Goal: Task Accomplishment & Management: Use online tool/utility

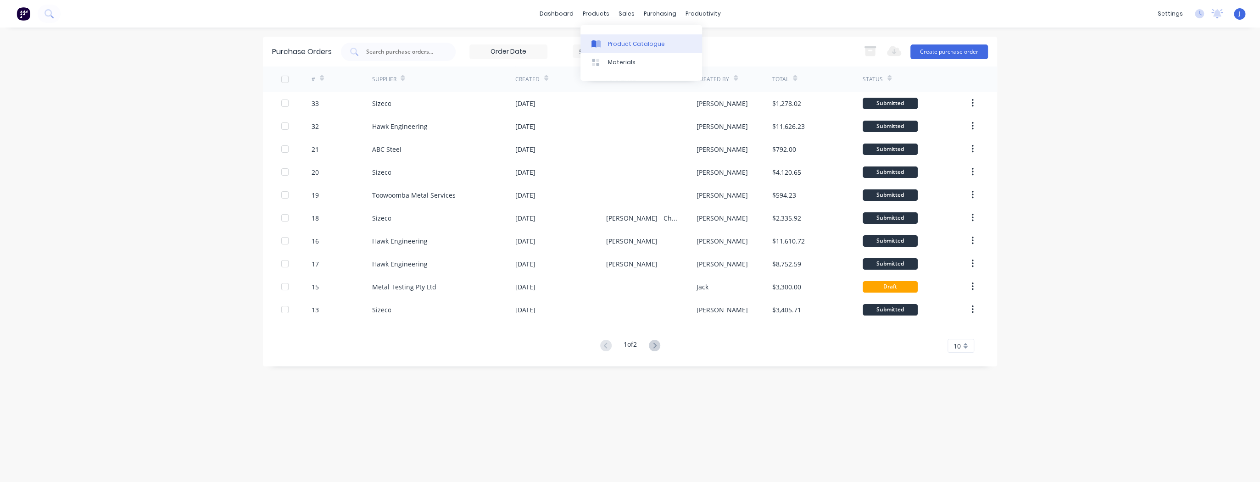
click at [617, 45] on div "Product Catalogue" at bounding box center [636, 44] width 57 height 8
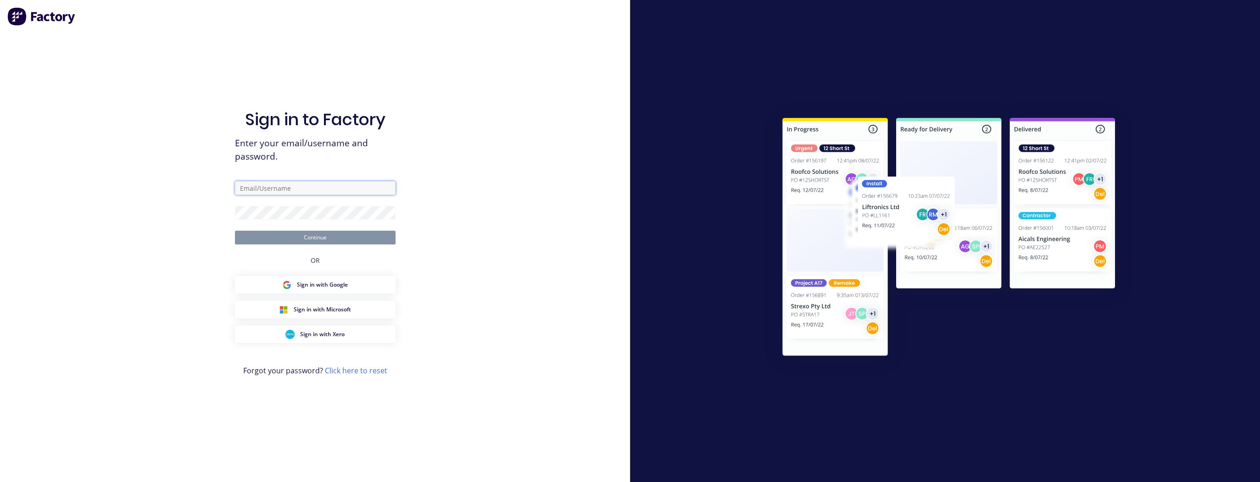
click at [251, 190] on input "text" at bounding box center [315, 188] width 161 height 14
type input "[PERSON_NAME][EMAIL_ADDRESS][DOMAIN_NAME]"
click at [312, 238] on button "Continue" at bounding box center [315, 238] width 161 height 14
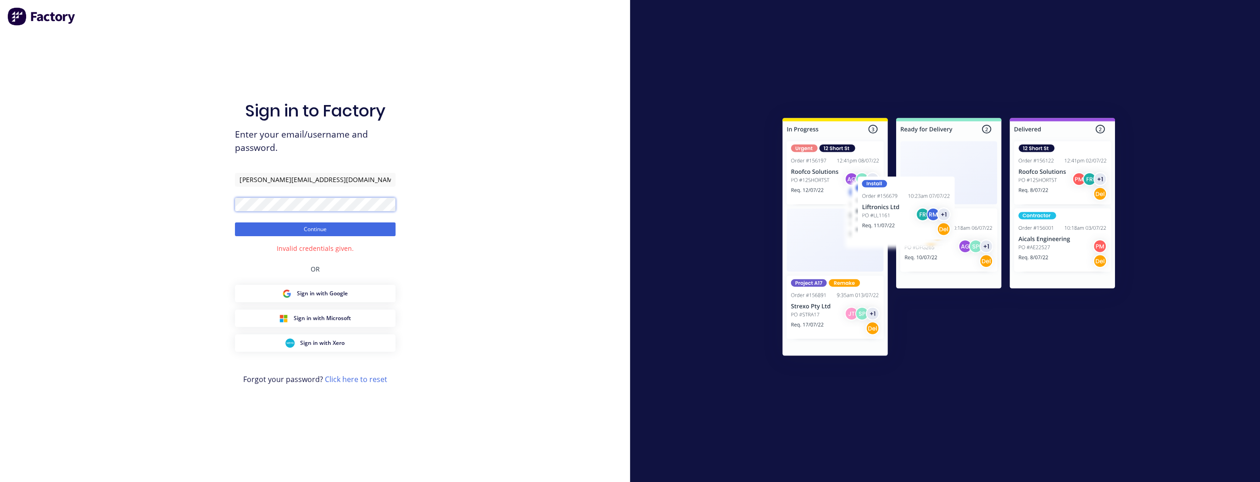
click at [221, 204] on div "Sign in to Factory Enter your email/username and password. [PERSON_NAME][EMAIL_…" at bounding box center [315, 241] width 630 height 482
click at [235, 223] on button "Continue" at bounding box center [315, 230] width 161 height 14
click at [212, 199] on div "Sign in to Factory Enter your email/username and password. [PERSON_NAME][EMAIL_…" at bounding box center [315, 241] width 630 height 482
click at [235, 223] on button "Continue" at bounding box center [315, 230] width 161 height 14
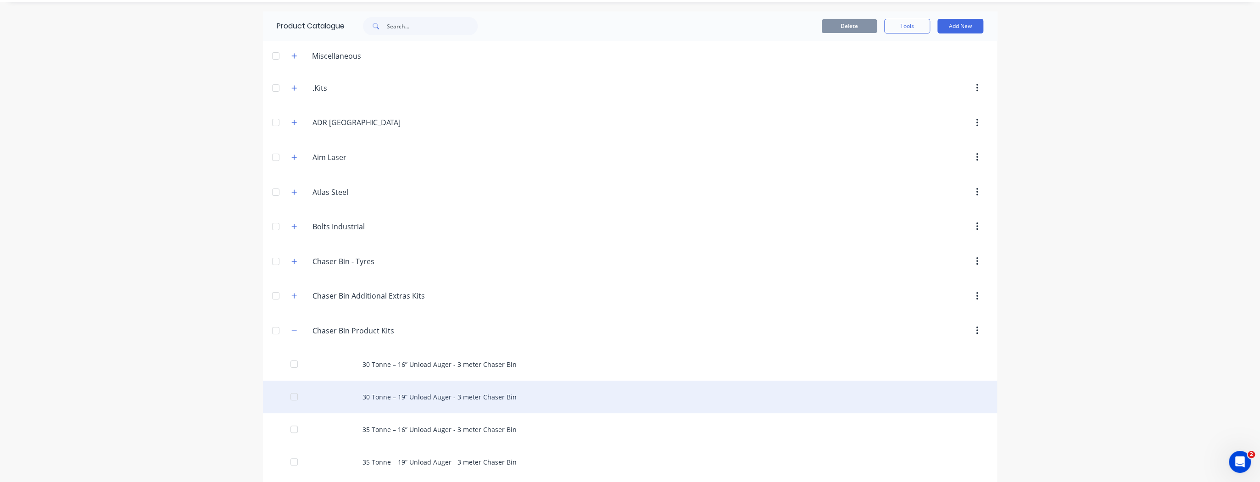
scroll to position [73, 0]
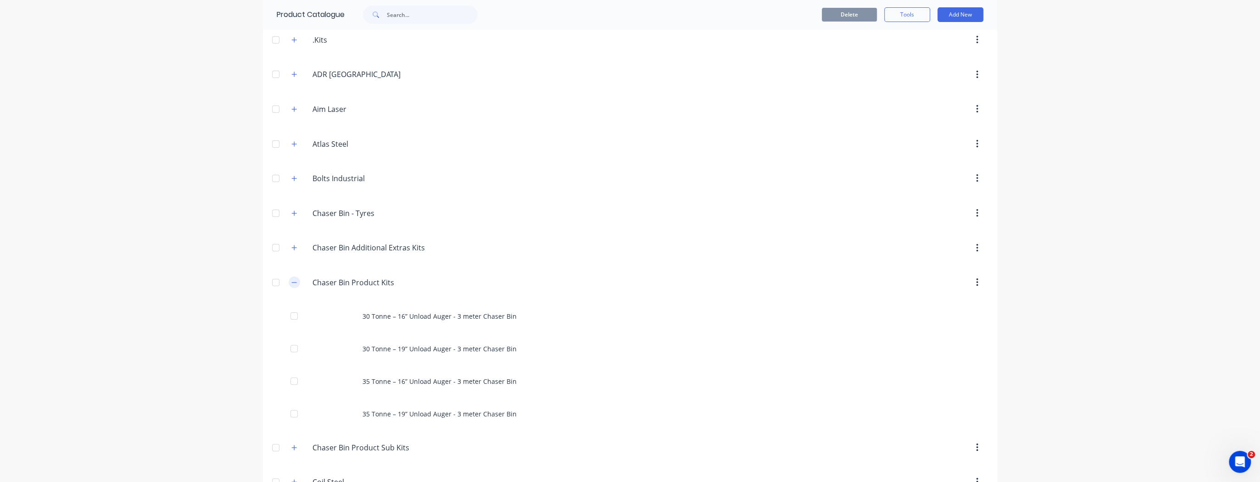
click at [291, 283] on icon "button" at bounding box center [294, 282] width 6 height 6
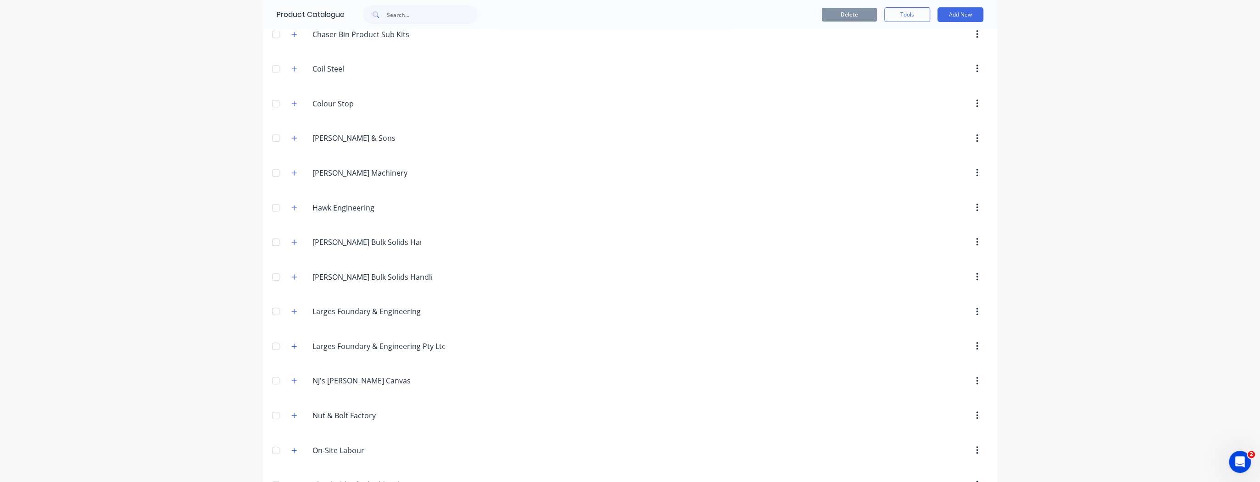
scroll to position [404, 0]
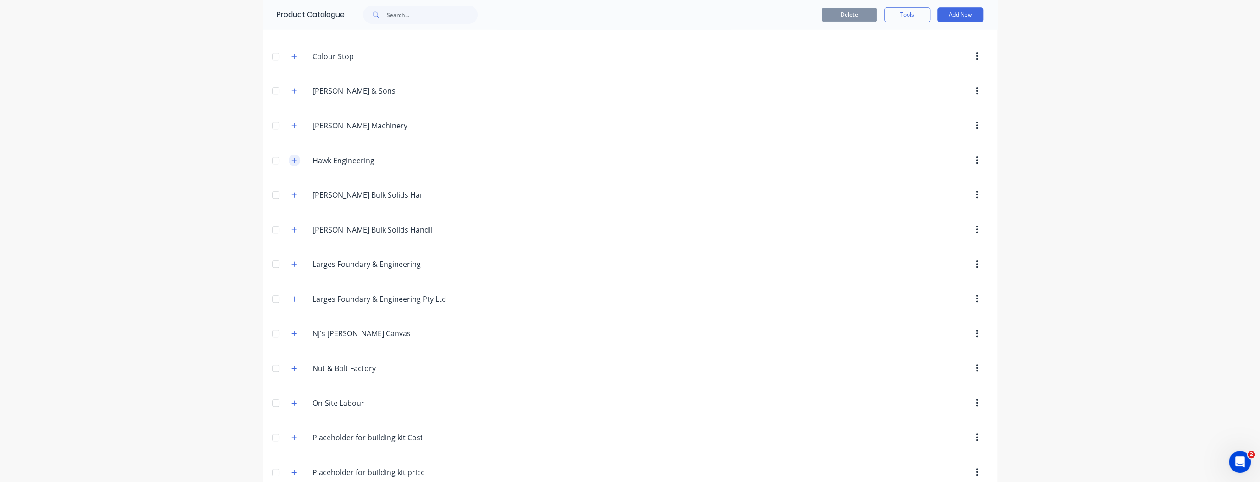
click at [292, 157] on icon "button" at bounding box center [294, 160] width 6 height 6
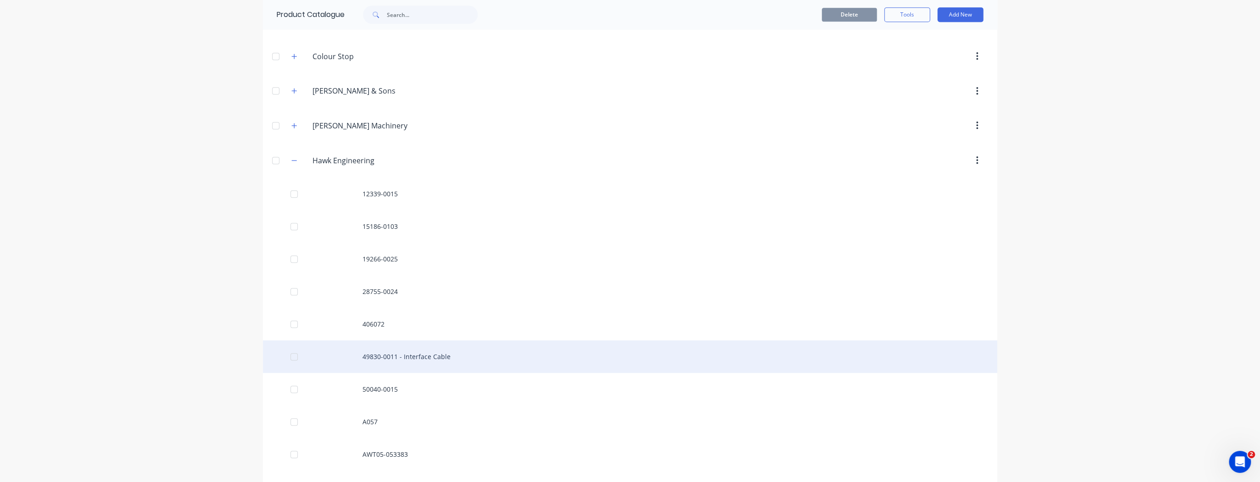
scroll to position [441, 0]
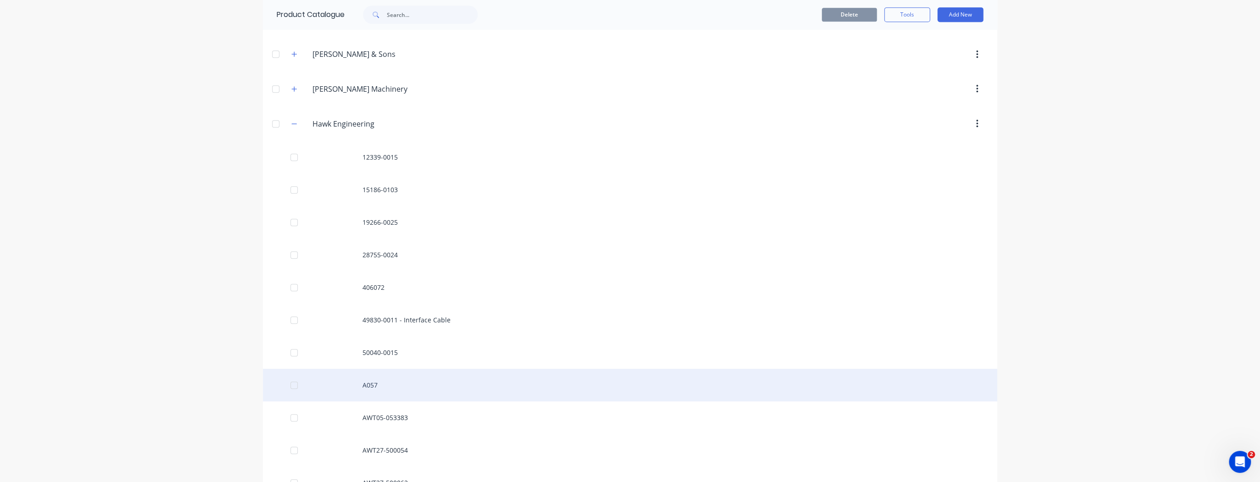
click at [446, 384] on div "A057" at bounding box center [630, 385] width 734 height 33
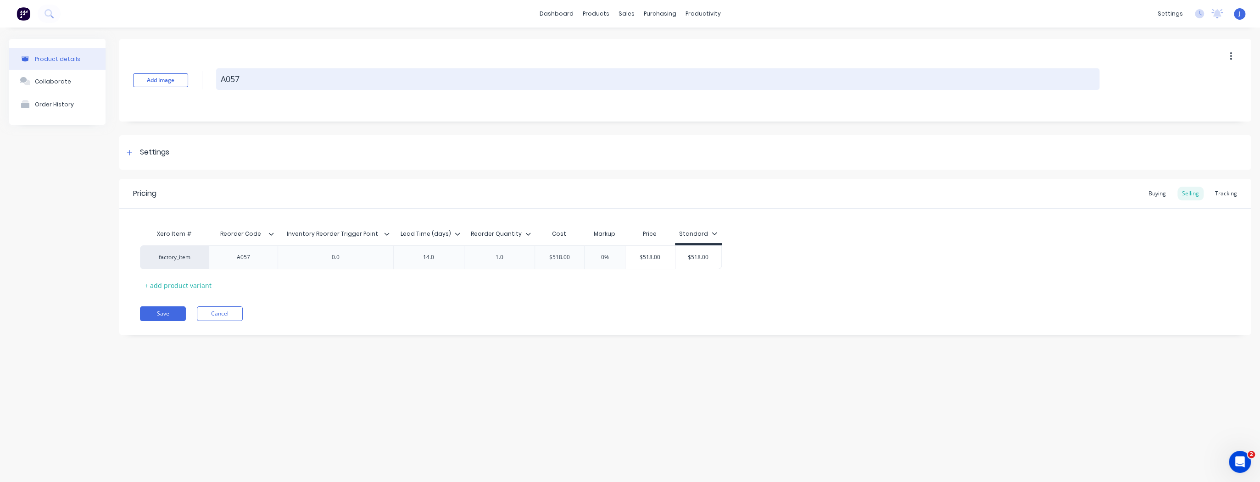
click at [229, 80] on textarea "A057" at bounding box center [657, 79] width 883 height 22
click at [226, 81] on textarea "A057" at bounding box center [657, 79] width 883 height 22
click at [237, 79] on textarea "A1057" at bounding box center [657, 79] width 883 height 22
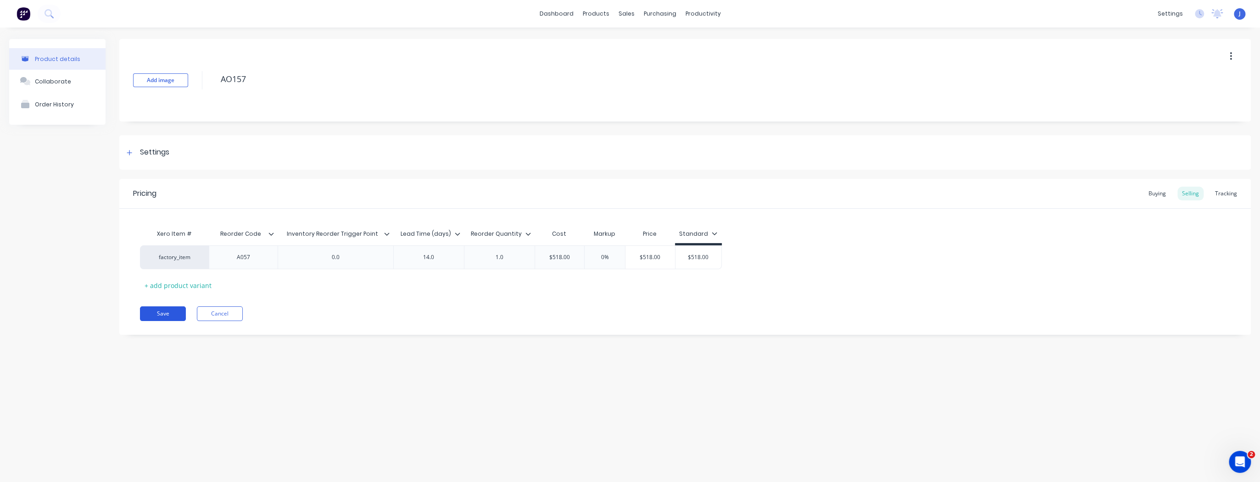
type textarea "AO157"
click at [157, 317] on button "Save" at bounding box center [163, 314] width 46 height 15
